Goal: Task Accomplishment & Management: Complete application form

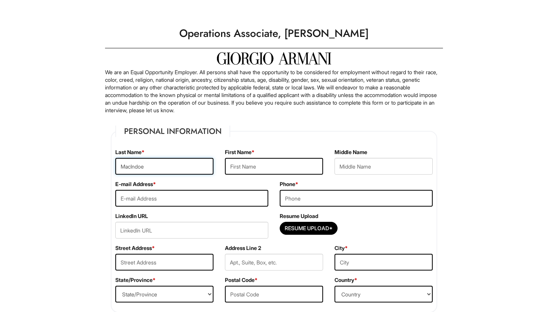
type input "MacIndoe"
type input "[PERSON_NAME]"
type input "[EMAIL_ADDRESS][DOMAIN_NAME]"
type input "8457296210"
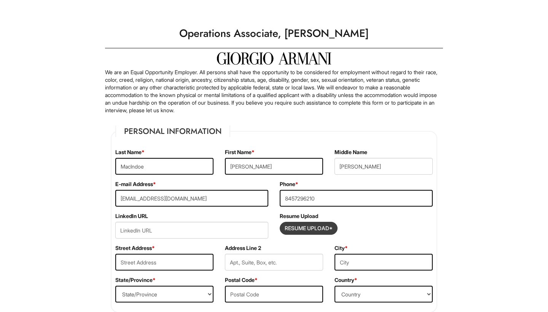
click at [315, 229] on input "Resume Upload*" at bounding box center [308, 228] width 57 height 12
type input "C:\fakepath\resume 2025.docx"
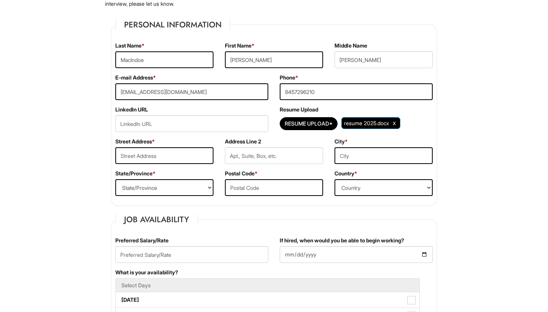
scroll to position [105, 0]
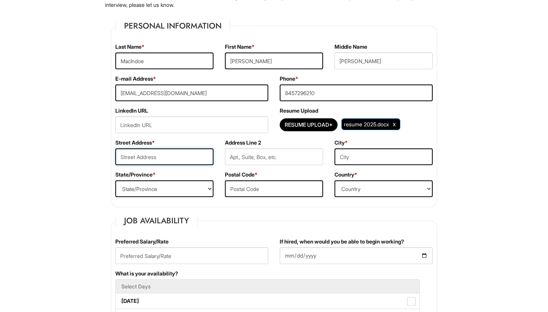
type input "[STREET_ADDRESS]"
type input "Plainview"
select select "NY"
type input "11803"
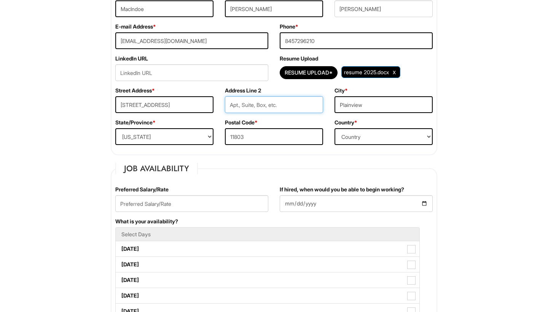
scroll to position [157, 0]
select select "[GEOGRAPHIC_DATA]"
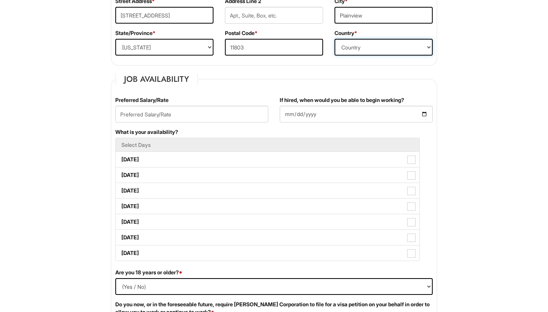
scroll to position [245, 0]
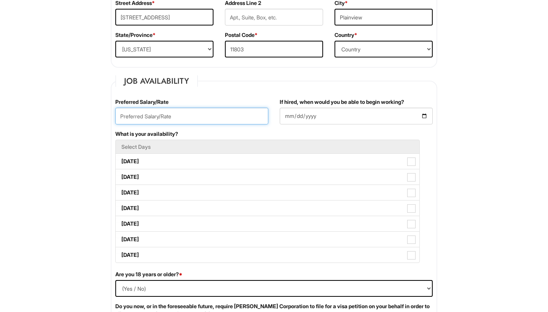
click at [205, 116] on input "text" at bounding box center [191, 116] width 153 height 17
type input "22"
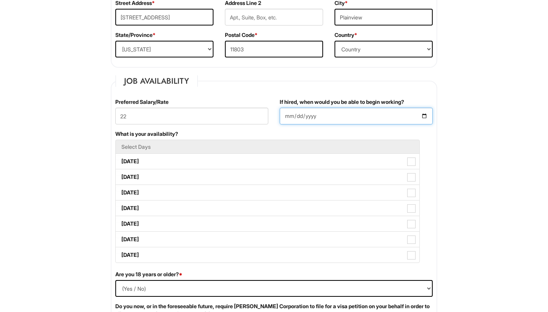
click at [319, 117] on input "If hired, when would you be able to begin working?" at bounding box center [356, 116] width 153 height 17
click at [291, 117] on input "If hired, when would you be able to begin working?" at bounding box center [356, 116] width 153 height 17
type input "[DATE]"
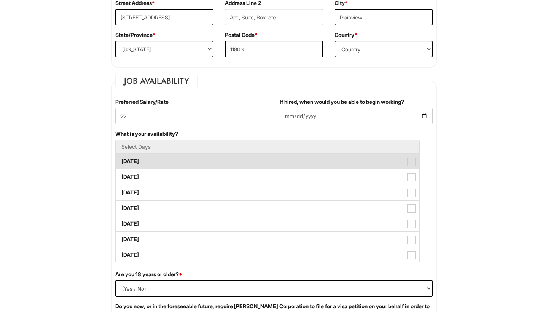
click at [412, 161] on span at bounding box center [411, 162] width 8 height 8
click at [121, 160] on Available_Monday "[DATE]" at bounding box center [118, 157] width 5 height 5
checkbox Available_Monday "true"
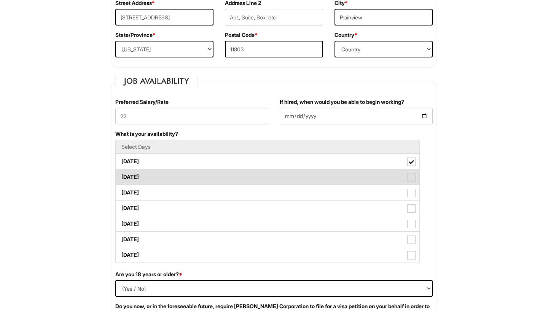
click at [413, 176] on span at bounding box center [411, 177] width 8 height 8
click at [121, 176] on Available_Tuesday "[DATE]" at bounding box center [118, 173] width 5 height 5
checkbox Available_Tuesday "true"
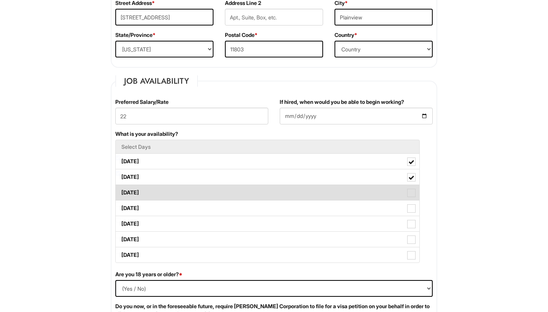
click at [410, 189] on span at bounding box center [411, 193] width 8 height 8
click at [121, 189] on Available_Wednesday "[DATE]" at bounding box center [118, 189] width 5 height 5
checkbox Available_Wednesday "true"
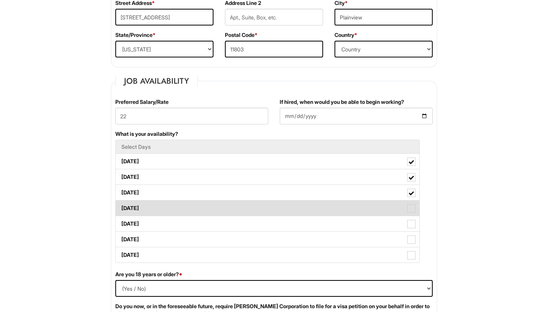
click at [411, 204] on label "[DATE]" at bounding box center [268, 208] width 304 height 15
click at [121, 204] on Available_Thursday "[DATE]" at bounding box center [118, 204] width 5 height 5
checkbox Available_Thursday "true"
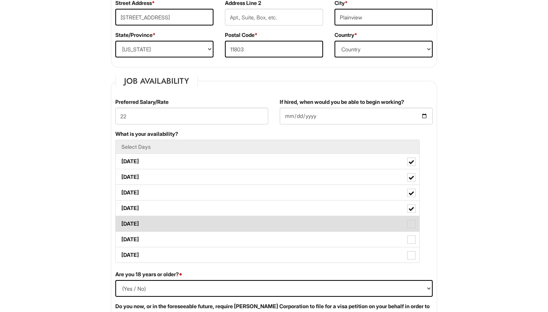
click at [411, 221] on span at bounding box center [411, 224] width 8 height 8
click at [121, 221] on Available_Friday "[DATE]" at bounding box center [118, 220] width 5 height 5
checkbox Available_Friday "true"
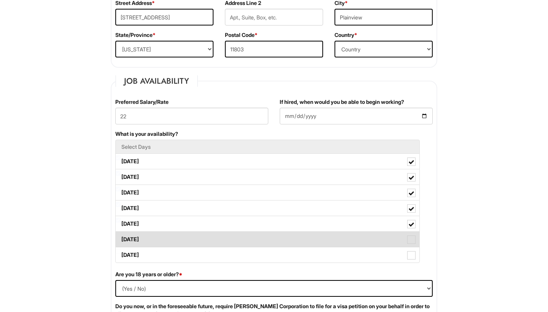
click at [410, 243] on span at bounding box center [411, 240] width 8 height 8
click at [121, 238] on Available_Saturday "[DATE]" at bounding box center [118, 235] width 5 height 5
checkbox Available_Saturday "true"
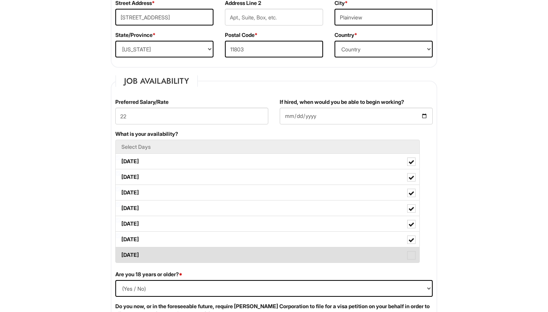
click at [409, 256] on span at bounding box center [411, 255] width 8 height 8
click at [121, 254] on Available_Sunday "[DATE]" at bounding box center [118, 251] width 5 height 5
checkbox Available_Sunday "true"
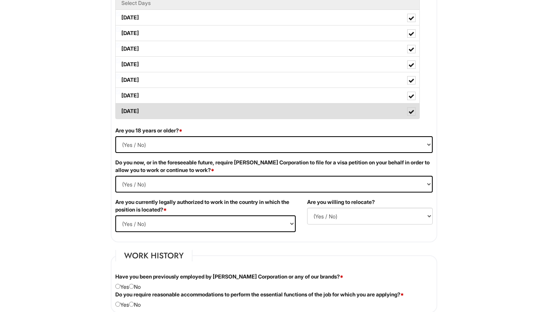
scroll to position [389, 0]
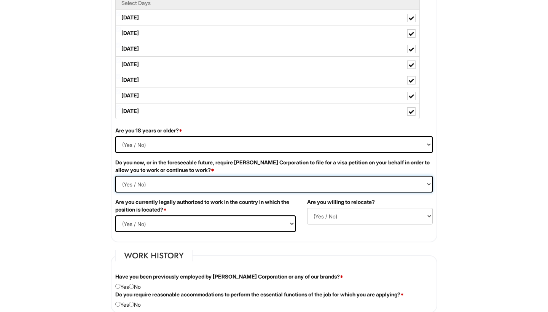
select Required "No"
select select "Yes"
select select "N"
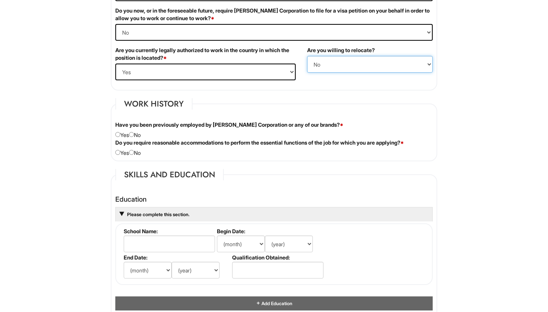
scroll to position [541, 0]
click at [134, 134] on input "radio" at bounding box center [131, 134] width 5 height 5
radio input "true"
click at [134, 151] on input "radio" at bounding box center [131, 152] width 5 height 5
radio input "true"
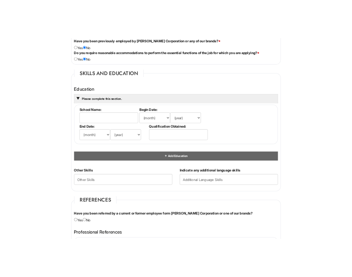
scroll to position [671, 0]
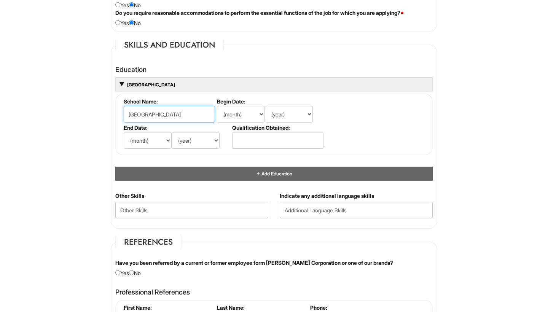
type input "[GEOGRAPHIC_DATA]"
select select "1"
select select "2020"
select select "5"
select select "2023"
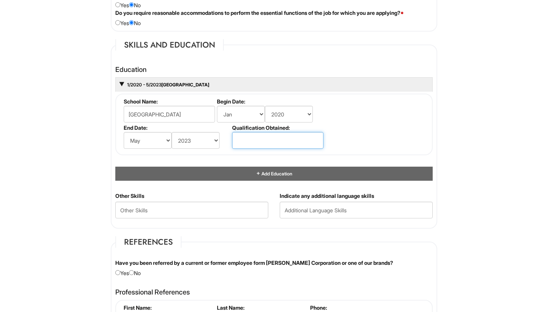
click at [268, 137] on input "text" at bounding box center [277, 140] width 91 height 17
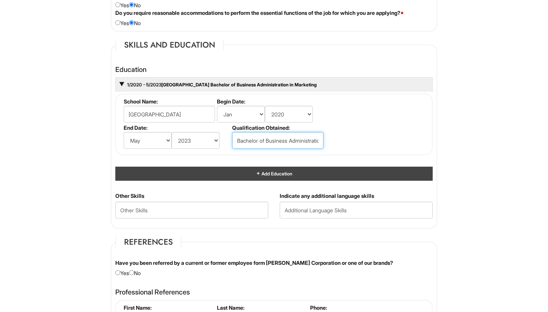
type input "Bachelor of Business Administration in Marketing"
click at [310, 174] on div "Add Education" at bounding box center [273, 174] width 317 height 14
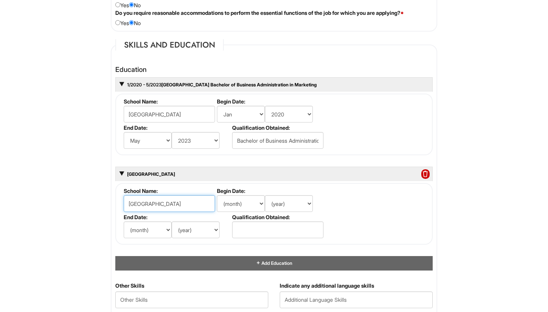
type input "[GEOGRAPHIC_DATA]"
select select "7"
select select "2024"
select select "5"
select select "2026"
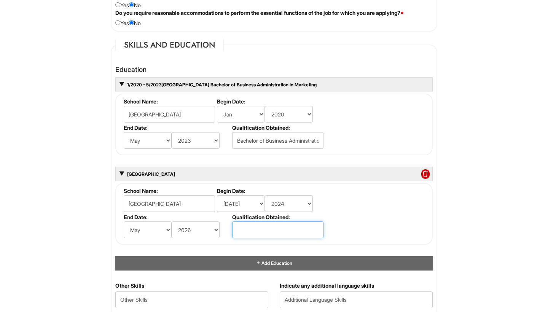
click at [281, 228] on input "text" at bounding box center [277, 230] width 91 height 17
type input "Masters of Business A"
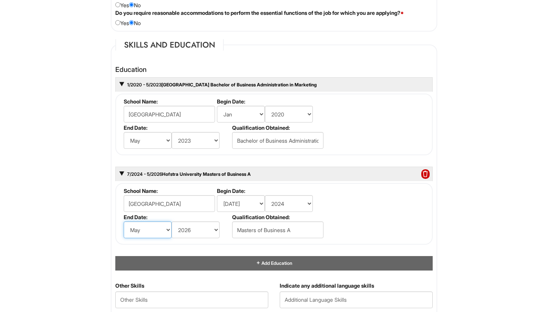
select select "1"
select select "2025"
drag, startPoint x: 298, startPoint y: 229, endPoint x: 216, endPoint y: 228, distance: 81.8
click at [217, 188] on ul "School Name: [GEOGRAPHIC_DATA] Begin Date: (month) Jan Feb Mar Apr May Jun [DAT…" at bounding box center [275, 188] width 306 height 0
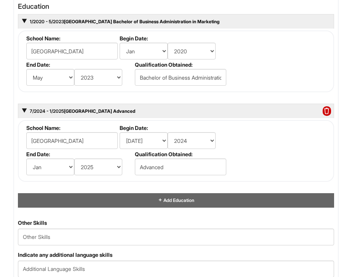
scroll to position [1067, 0]
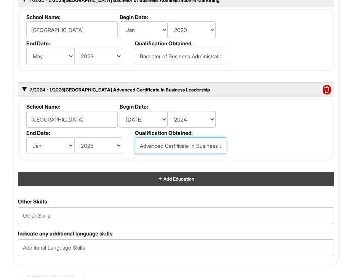
type input "Advanced Certificate in Business Leadership"
click at [195, 173] on div "Add Education" at bounding box center [176, 179] width 316 height 14
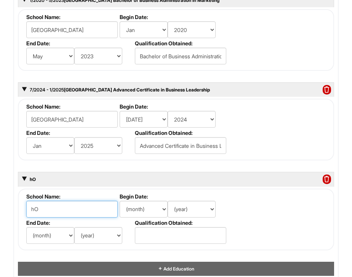
type input "h"
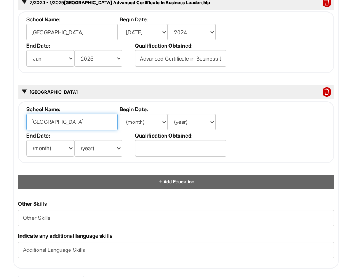
type input "[GEOGRAPHIC_DATA]"
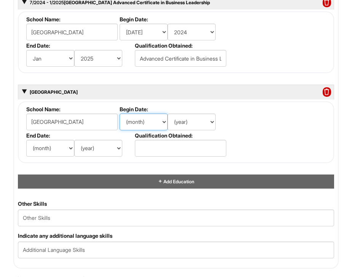
select select "1"
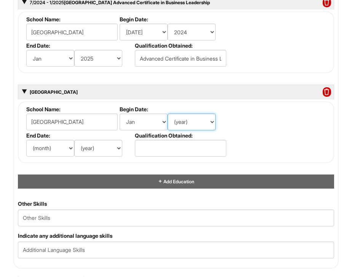
select select "2025"
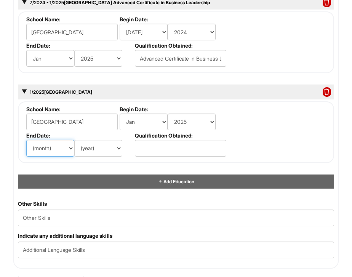
select select "5"
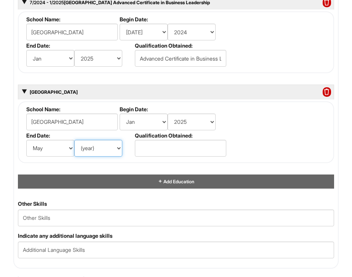
select select "2026"
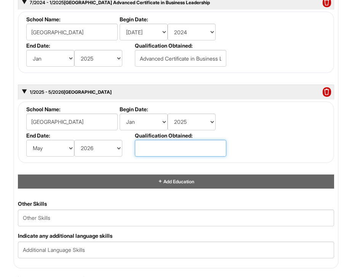
click at [172, 146] on input "text" at bounding box center [180, 148] width 91 height 17
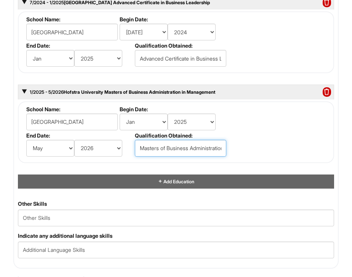
type input "Masters of Business Administration in Management"
click at [281, 123] on fieldset "School Name: [GEOGRAPHIC_DATA] Begin Date: (month) Jan Feb Mar Apr May Jun [DAT…" at bounding box center [176, 132] width 316 height 62
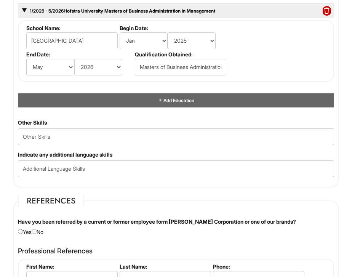
scroll to position [1236, 0]
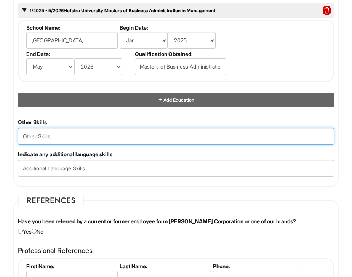
click at [104, 137] on Skills "text" at bounding box center [176, 136] width 316 height 17
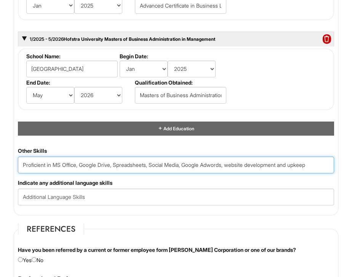
scroll to position [1206, 0]
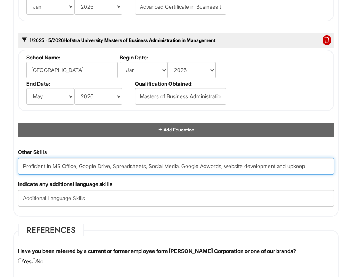
click at [24, 165] on Skills "Proficient in MS Office, Google Drive, Spreadsheets, Social Media, Google Adwor…" at bounding box center [176, 166] width 316 height 17
click at [26, 164] on Skills "Proficient in MS Office, Google Drive, Spreadsheets, Social Media, Google Adwor…" at bounding box center [176, 166] width 316 height 17
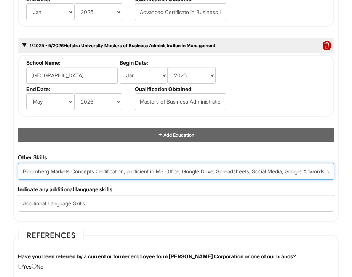
scroll to position [1201, 0]
click at [132, 170] on Skills "Bloomberg Markets Concepts Certification, Proficient in MS Office, Google Drive…" at bounding box center [176, 171] width 316 height 17
type Skills "Bloomberg Markets Concepts Certification; Proficient in MS Office, Google Drive…"
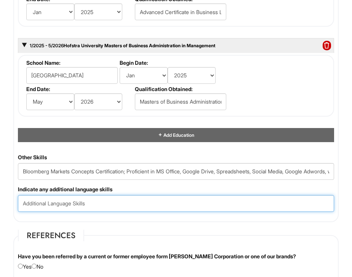
click at [146, 203] on input "text" at bounding box center [176, 203] width 316 height 17
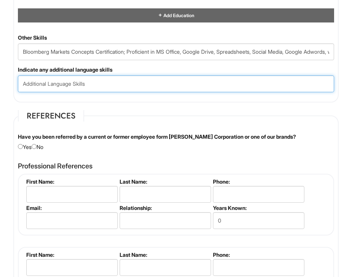
scroll to position [1320, 0]
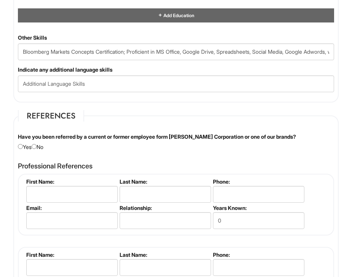
click at [37, 145] on input "radio" at bounding box center [34, 146] width 5 height 5
radio input "true"
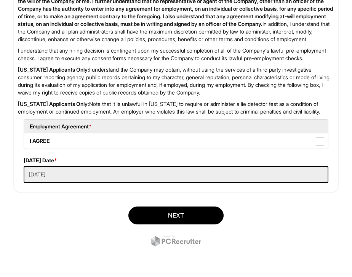
scroll to position [1792, 0]
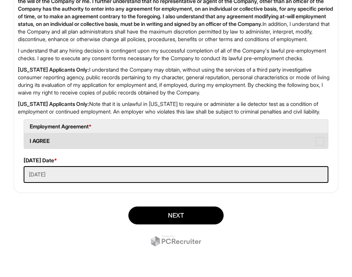
click at [65, 138] on label "I AGREE" at bounding box center [176, 140] width 304 height 15
click at [29, 138] on AGREE "I AGREE" at bounding box center [26, 137] width 5 height 5
checkbox AGREE "true"
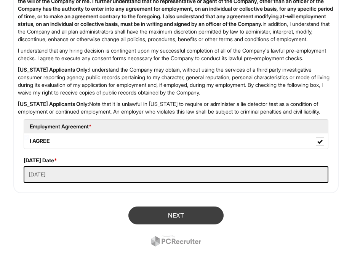
click at [148, 218] on button "Next" at bounding box center [175, 215] width 95 height 18
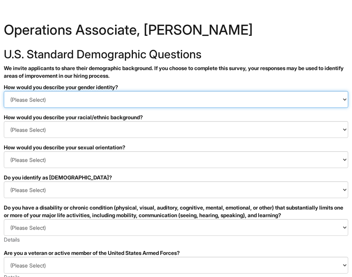
select select "Woman"
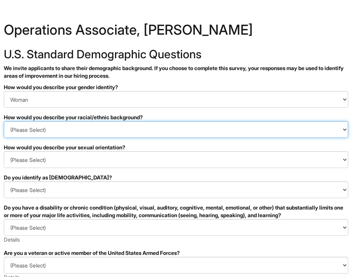
select select "White or European"
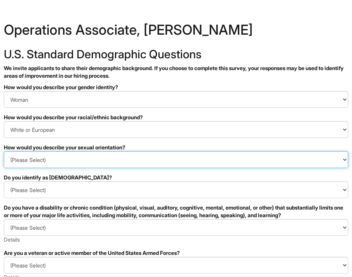
select select "Heterosexual"
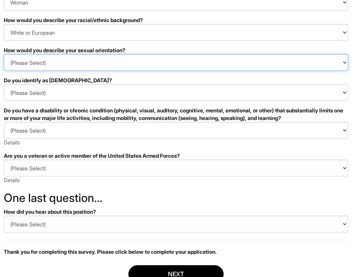
scroll to position [102, 0]
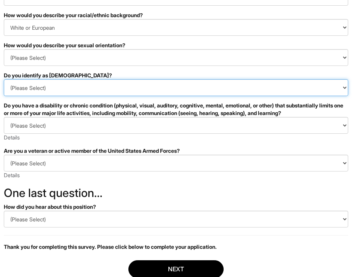
select select "No"
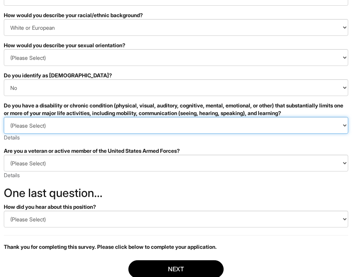
select select "NO, I DON'T HAVE A DISABILITY"
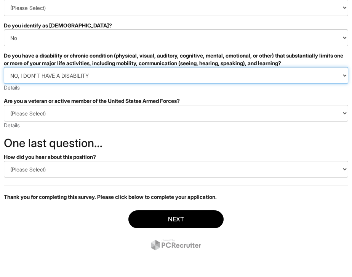
scroll to position [152, 0]
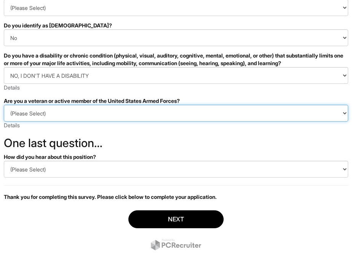
select select "I AM NOT A PROTECTED VETERAN"
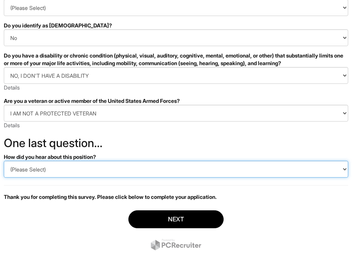
select select "LinkedIn"
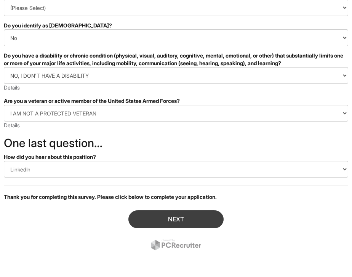
click at [148, 218] on button "Next" at bounding box center [175, 219] width 95 height 18
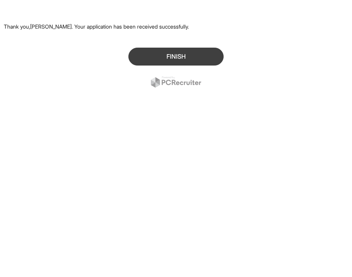
click at [162, 53] on button "Finish" at bounding box center [175, 57] width 95 height 18
